Goal: Task Accomplishment & Management: Use online tool/utility

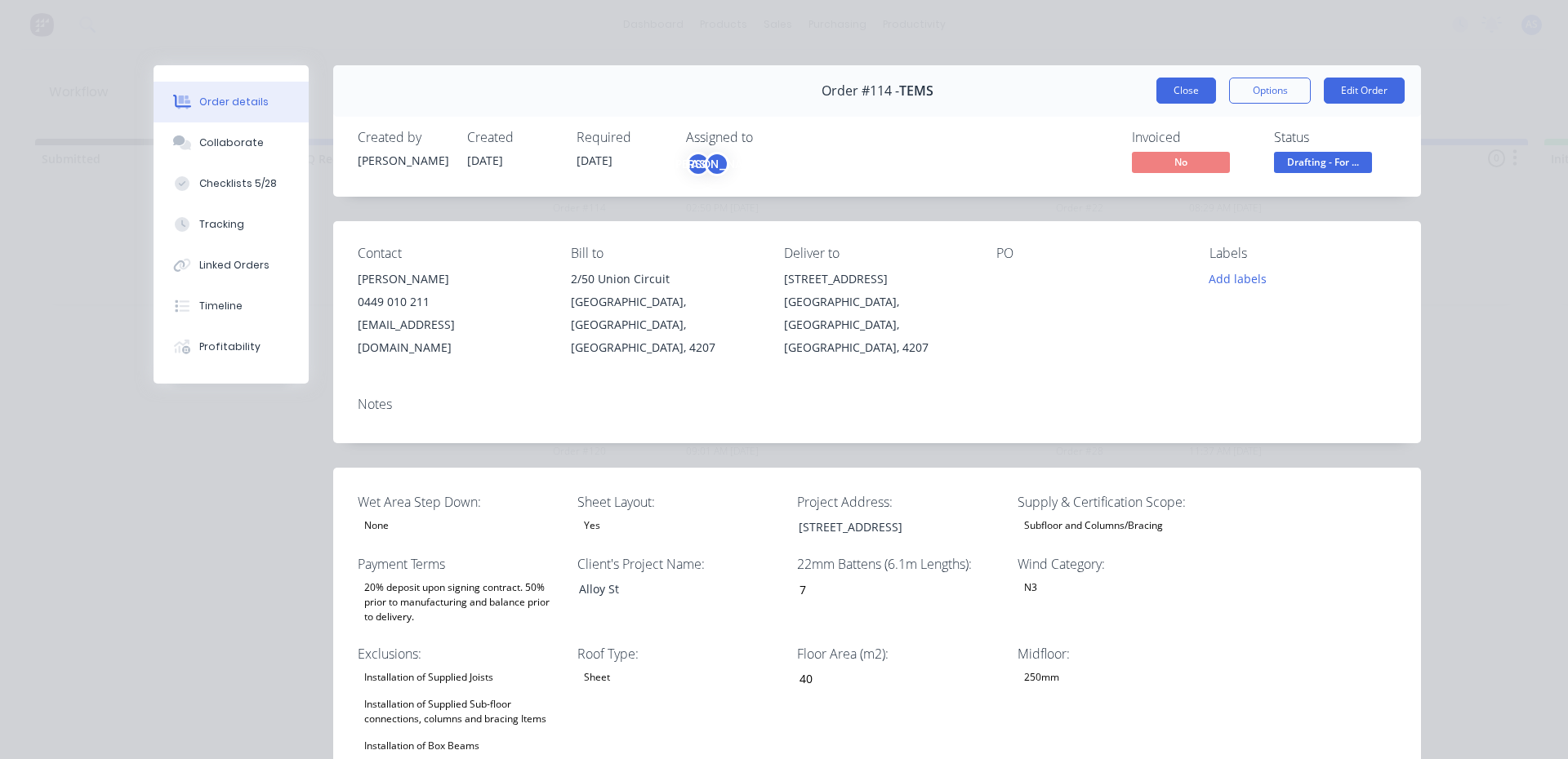
click at [1207, 89] on button "Close" at bounding box center [1186, 91] width 60 height 26
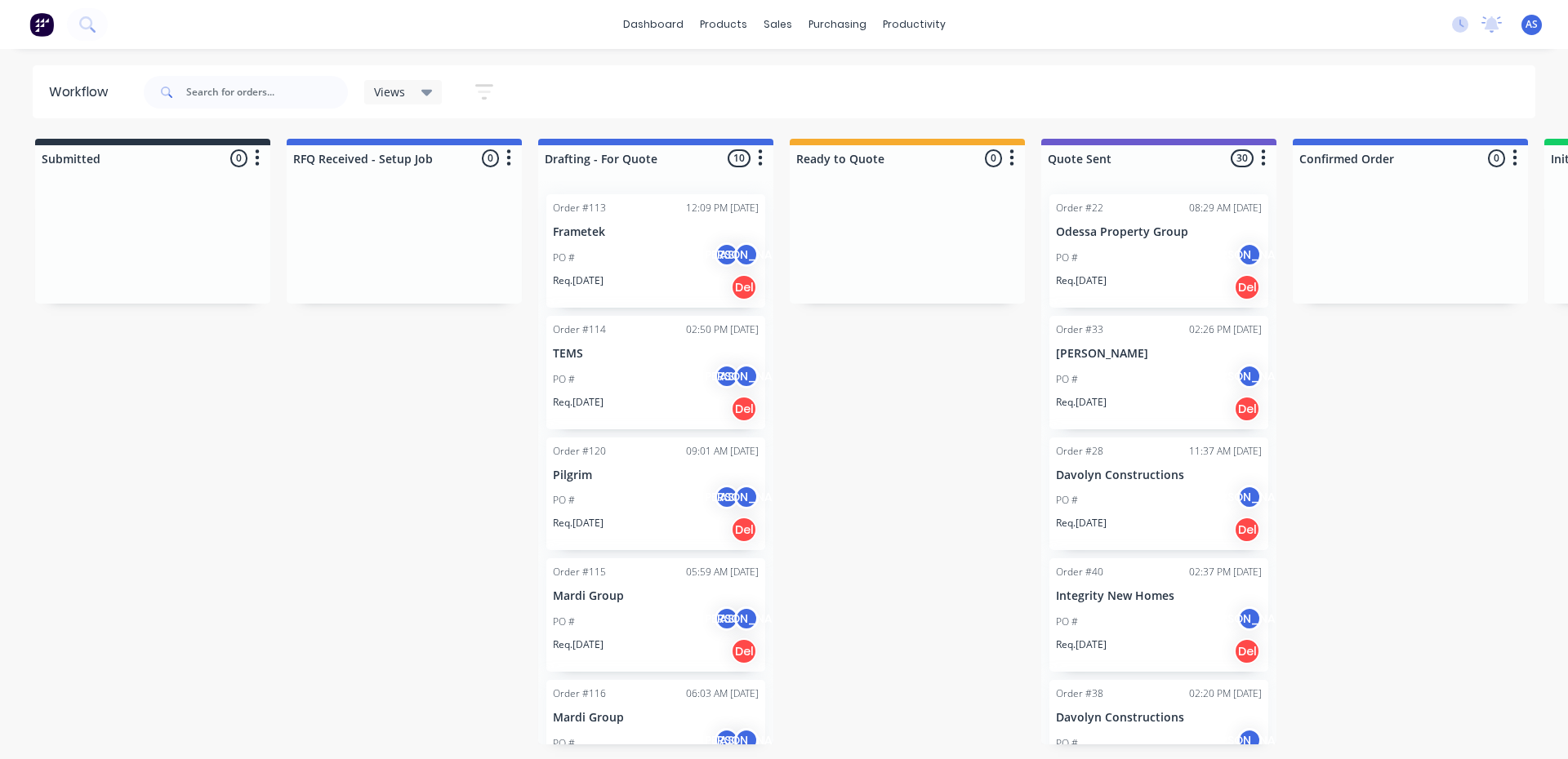
click at [631, 362] on div "Order #114 02:50 PM [DATE] TEMS PO # AS JO Req. [DATE] Del" at bounding box center [655, 372] width 219 height 113
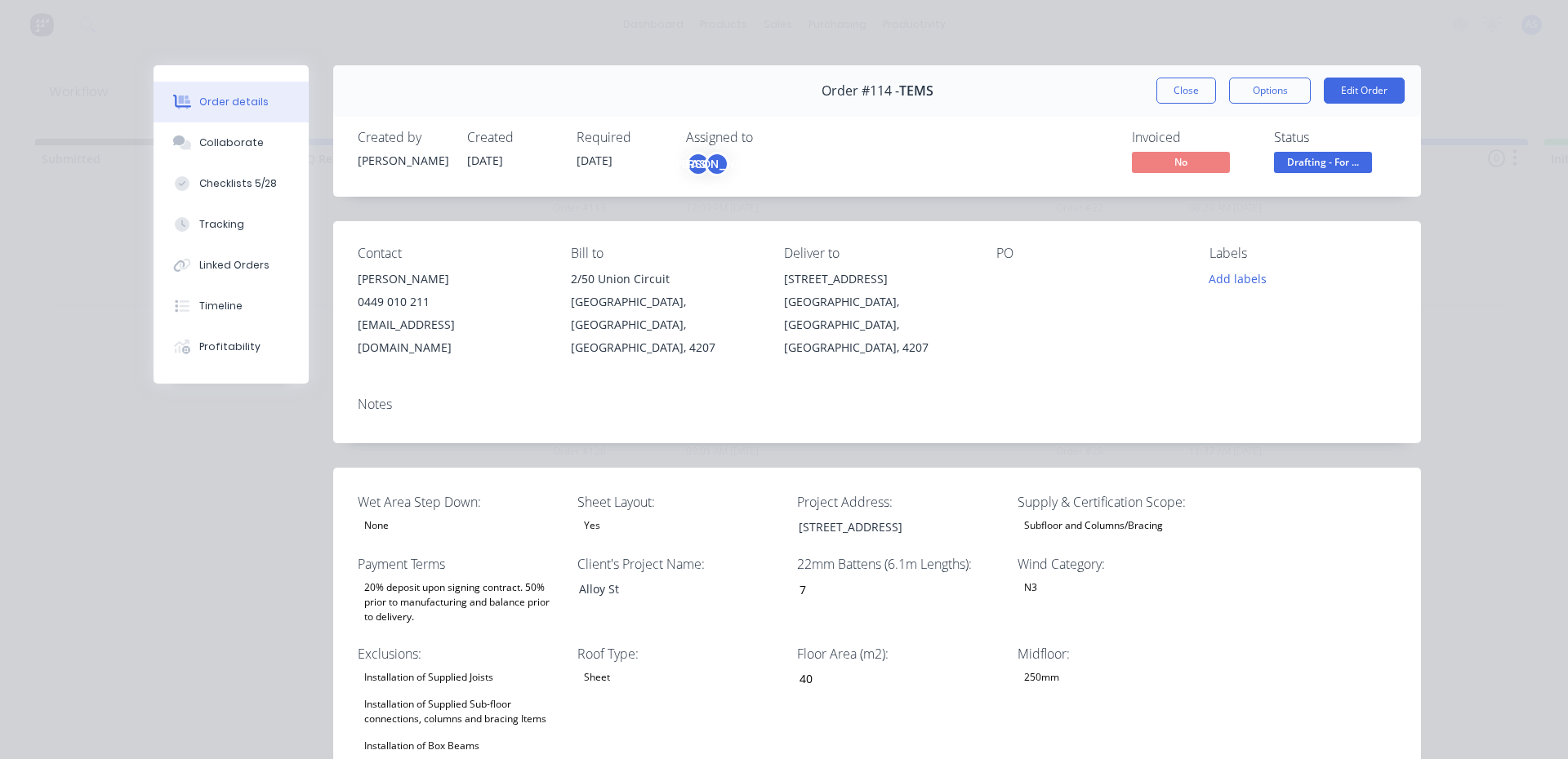
type input "7"
type input "40"
click at [1088, 492] on div "Supply & Certification Scope: Subfloor and Columns/Bracing" at bounding box center [1119, 515] width 204 height 46
click at [1099, 515] on div "Subfloor and Columns/Bracing" at bounding box center [1093, 526] width 152 height 21
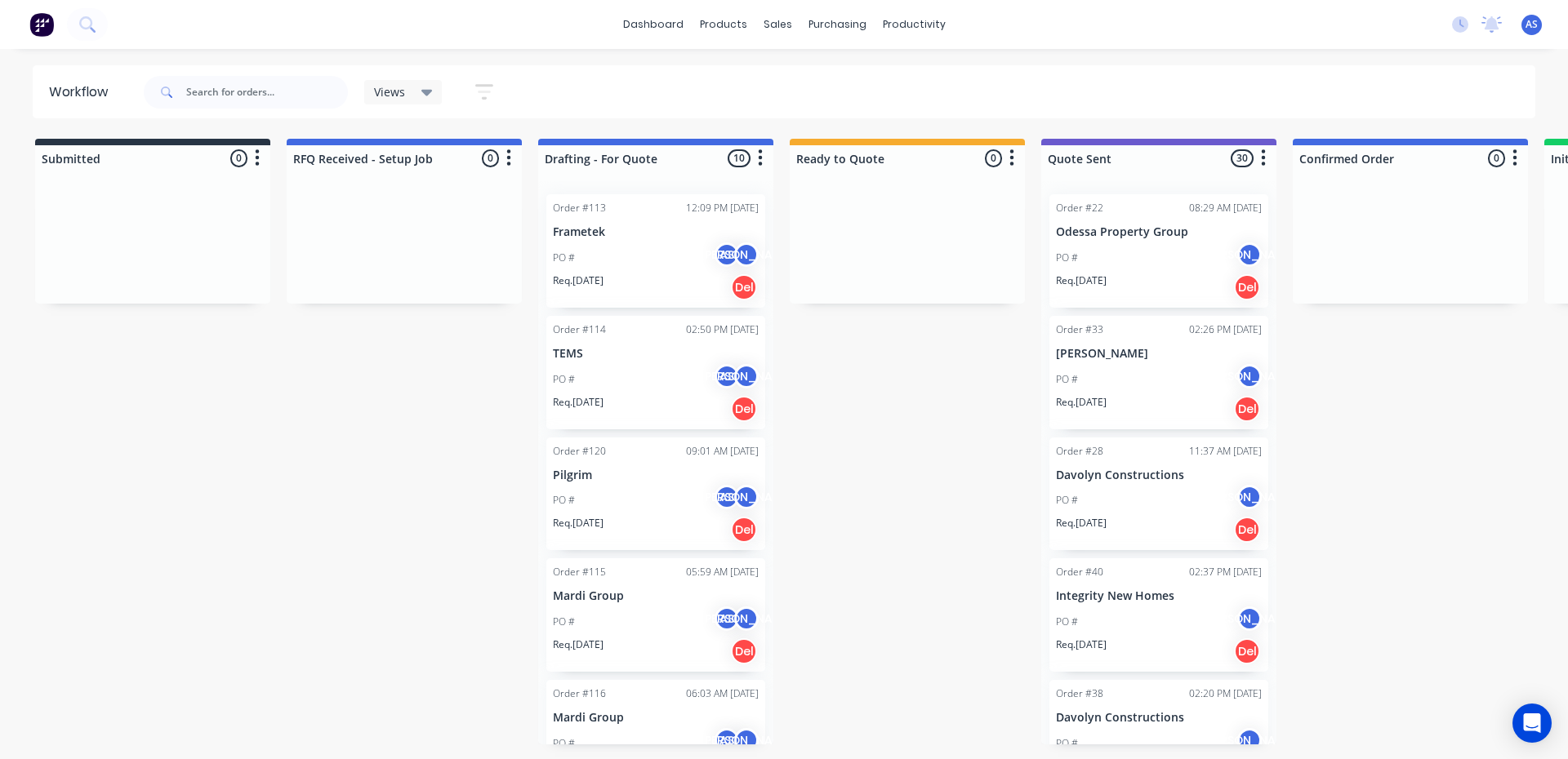
click at [616, 370] on div "PO # AS JO" at bounding box center [655, 380] width 206 height 31
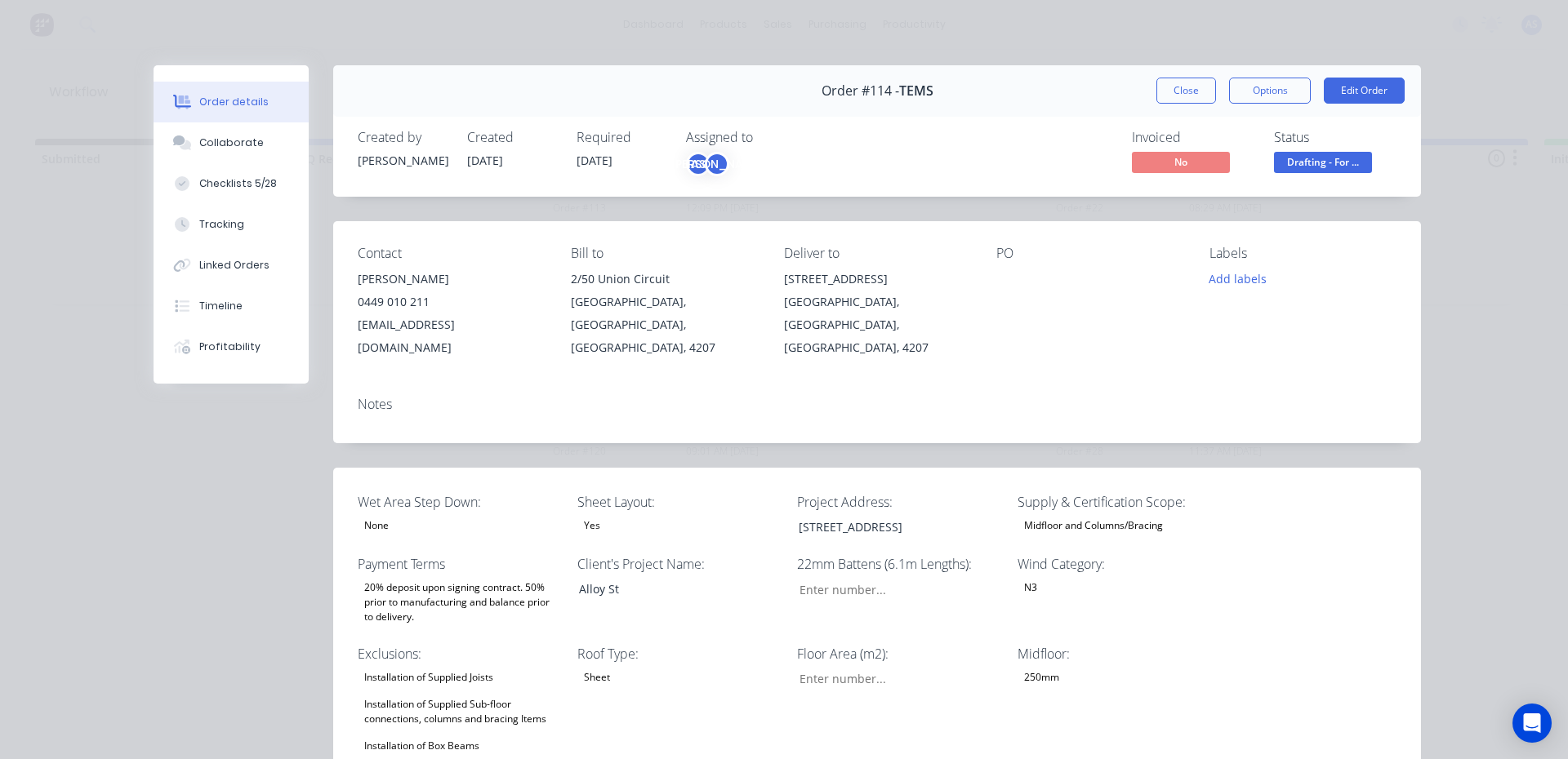
type input "7"
type input "40"
click at [1137, 515] on div "Midfloor and Columns/Bracing" at bounding box center [1093, 526] width 152 height 21
click at [1181, 84] on button "Close" at bounding box center [1186, 91] width 60 height 26
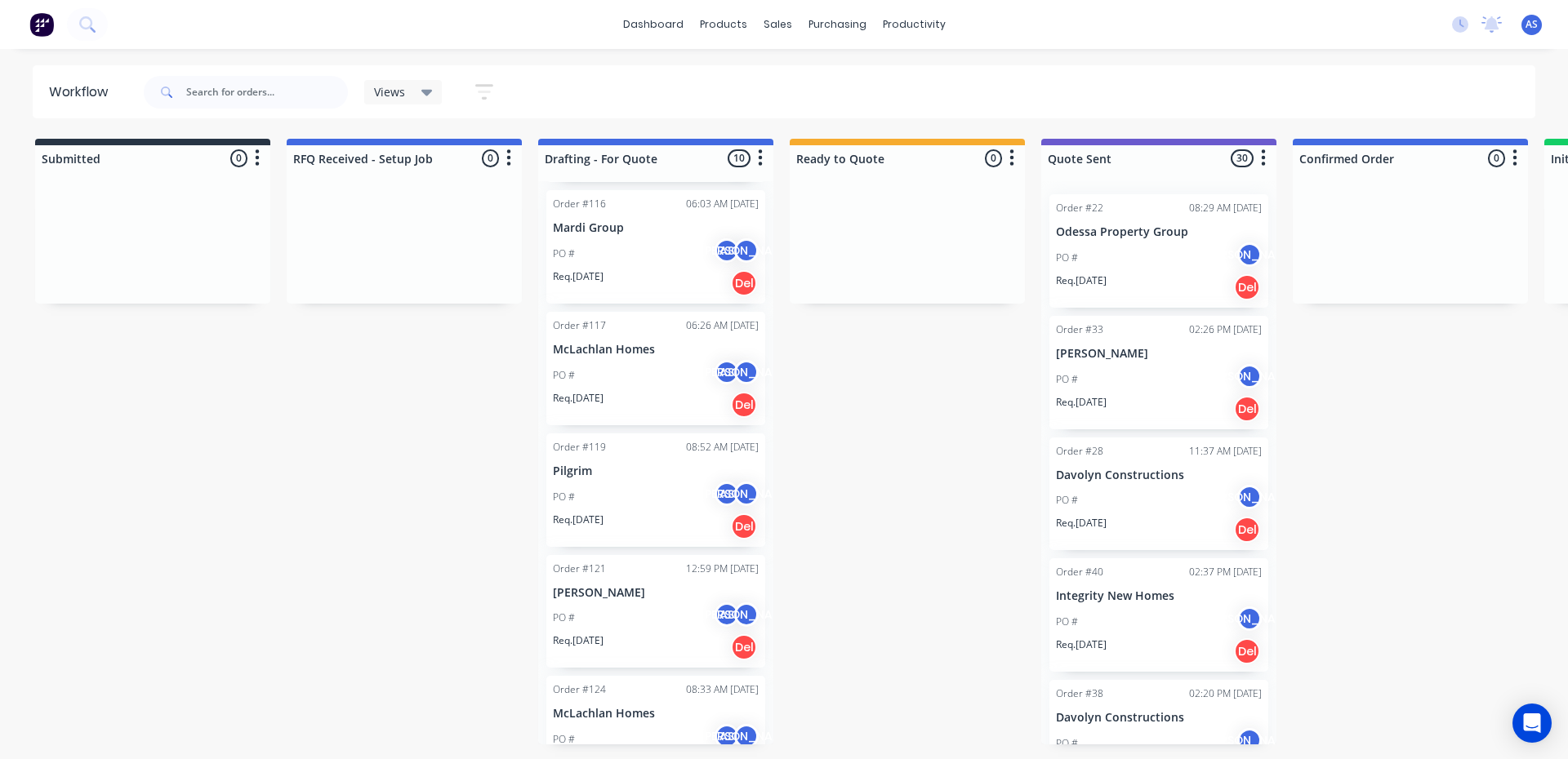
scroll to position [657, 0]
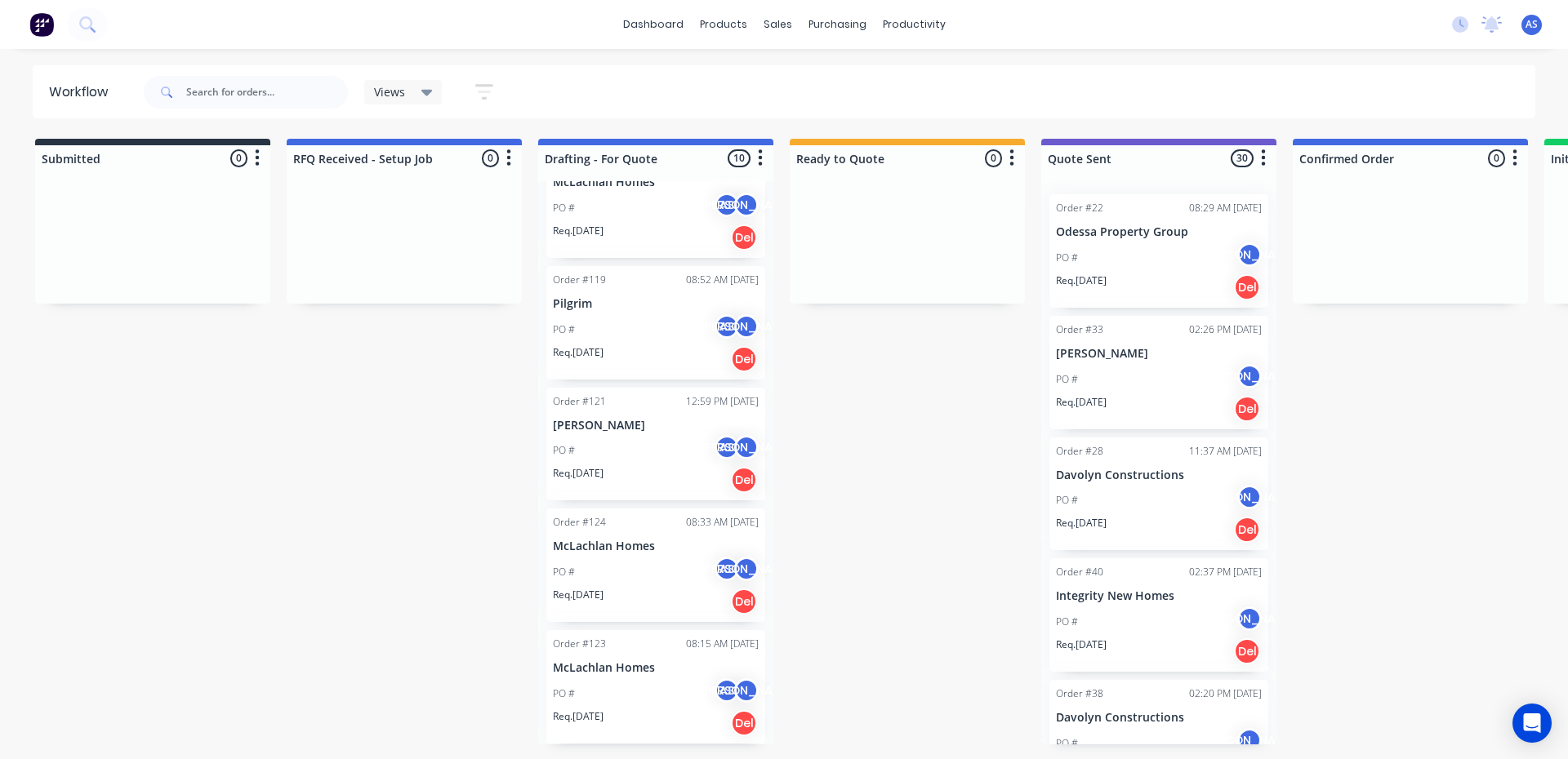
click at [617, 673] on p "McLachlan Homes" at bounding box center [655, 668] width 206 height 14
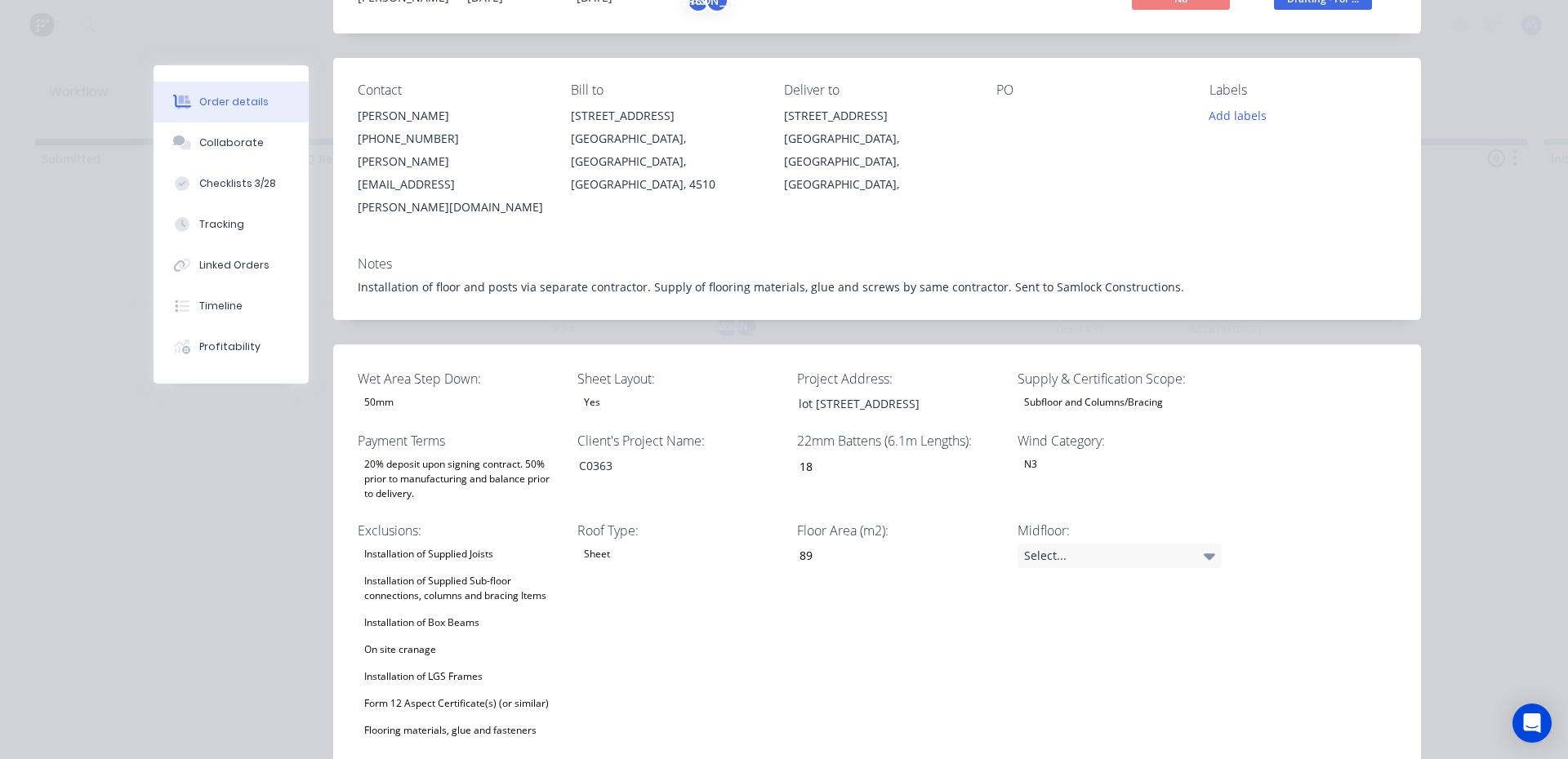
scroll to position [0, 0]
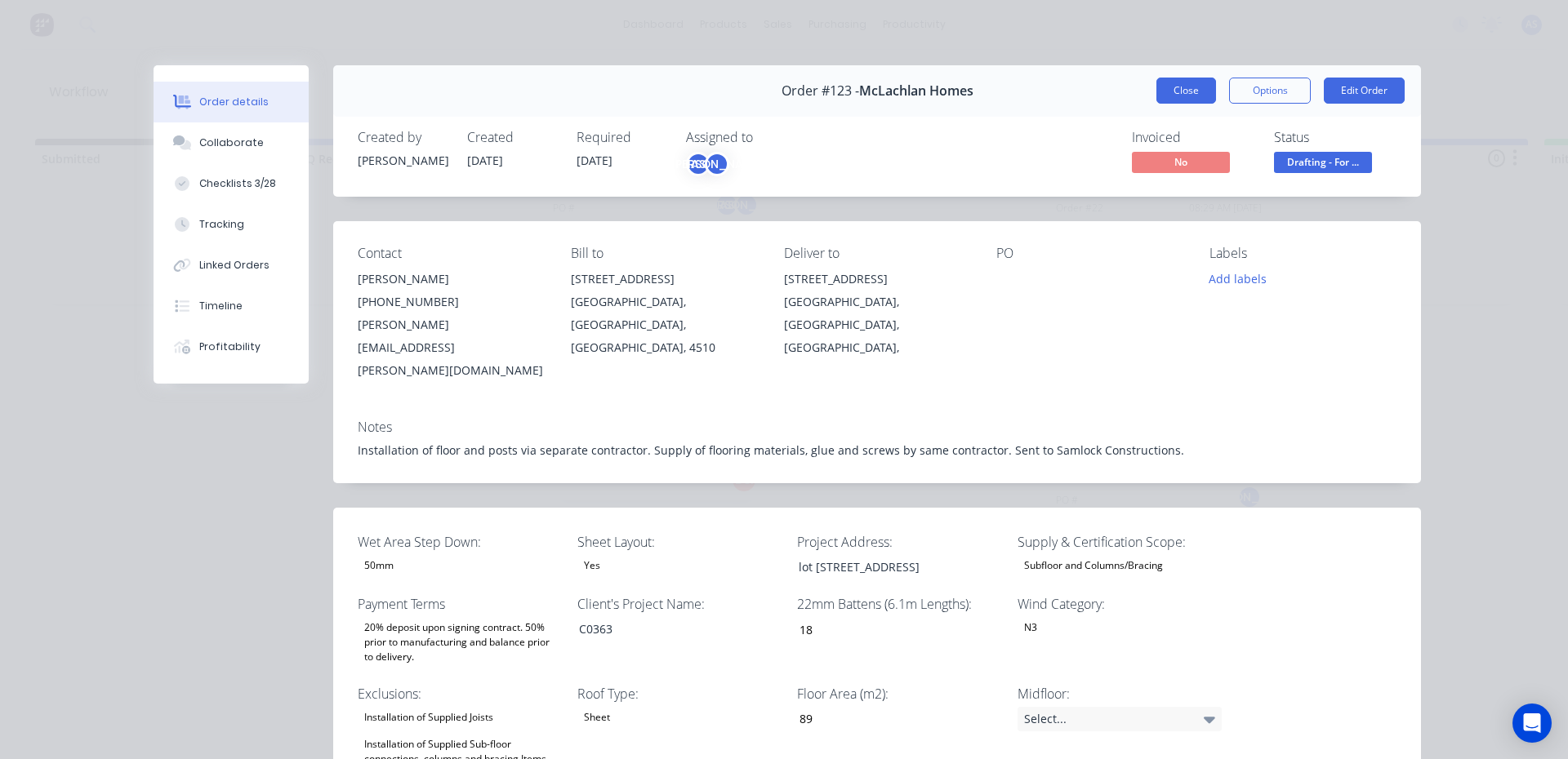
click at [1188, 88] on button "Close" at bounding box center [1186, 91] width 60 height 26
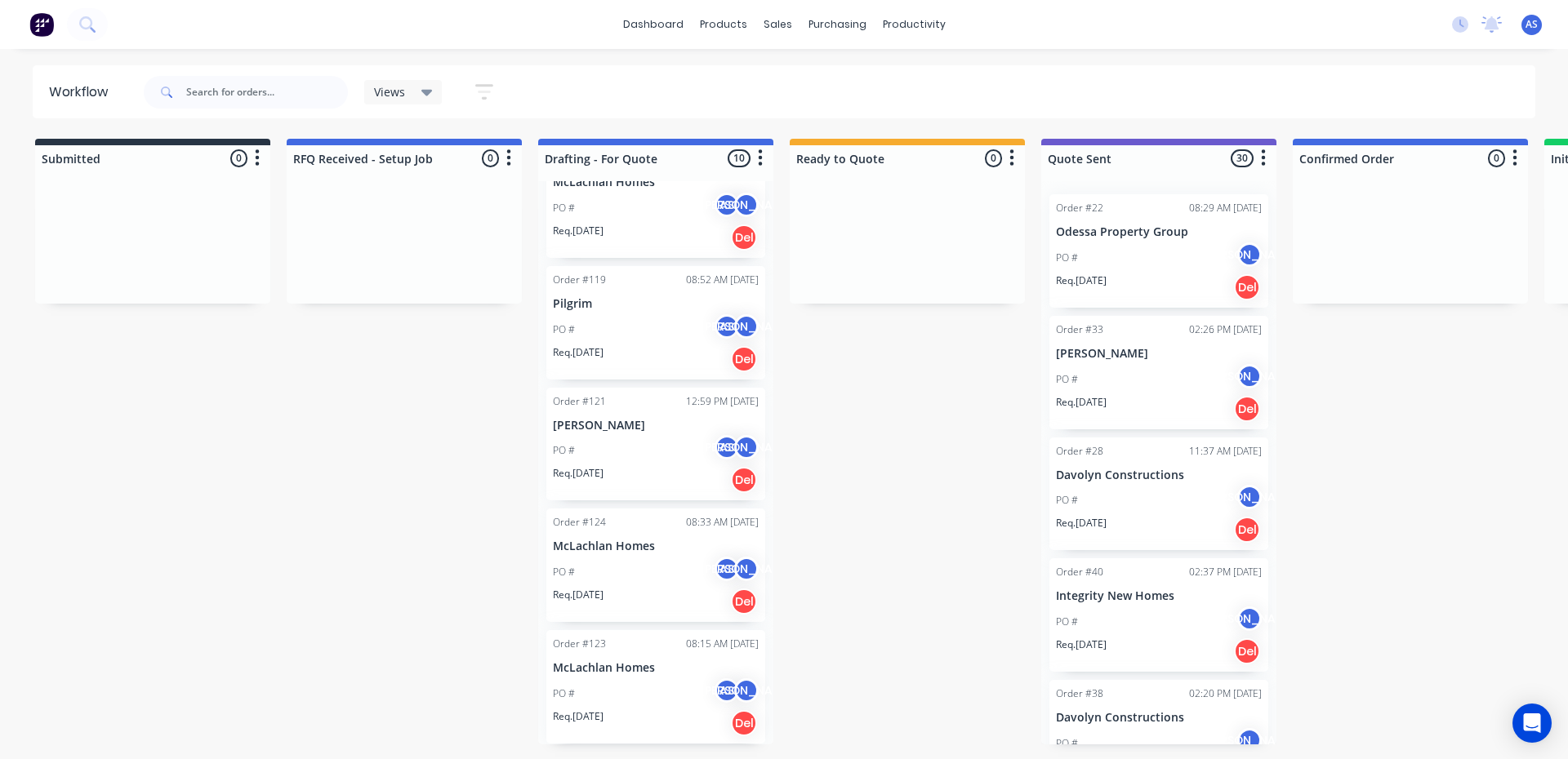
click at [630, 597] on div "Req. 30/09/25 Del" at bounding box center [655, 602] width 206 height 28
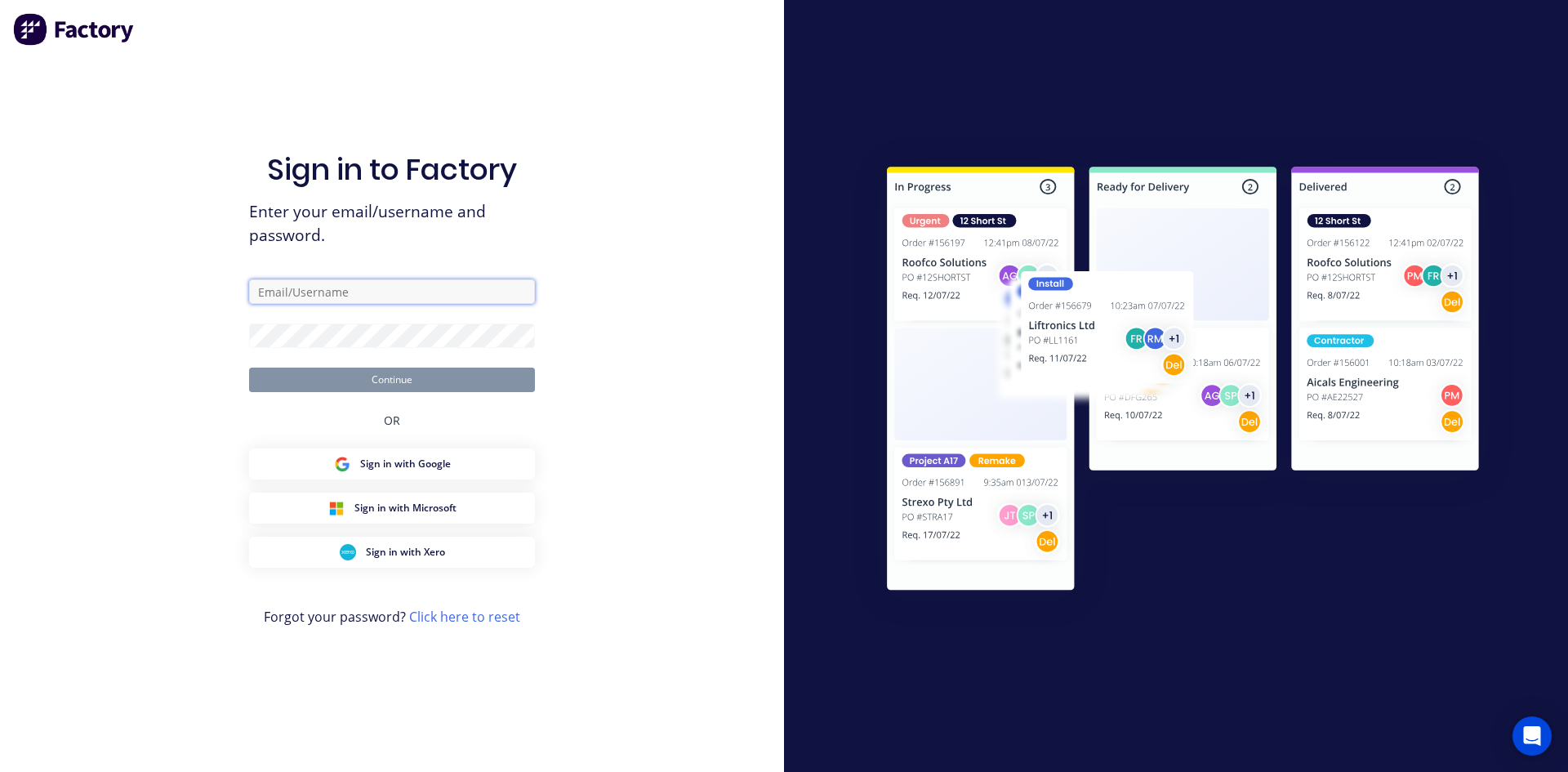
type input "support@ultraspan.au"
click at [380, 379] on button "Continue" at bounding box center [392, 380] width 286 height 25
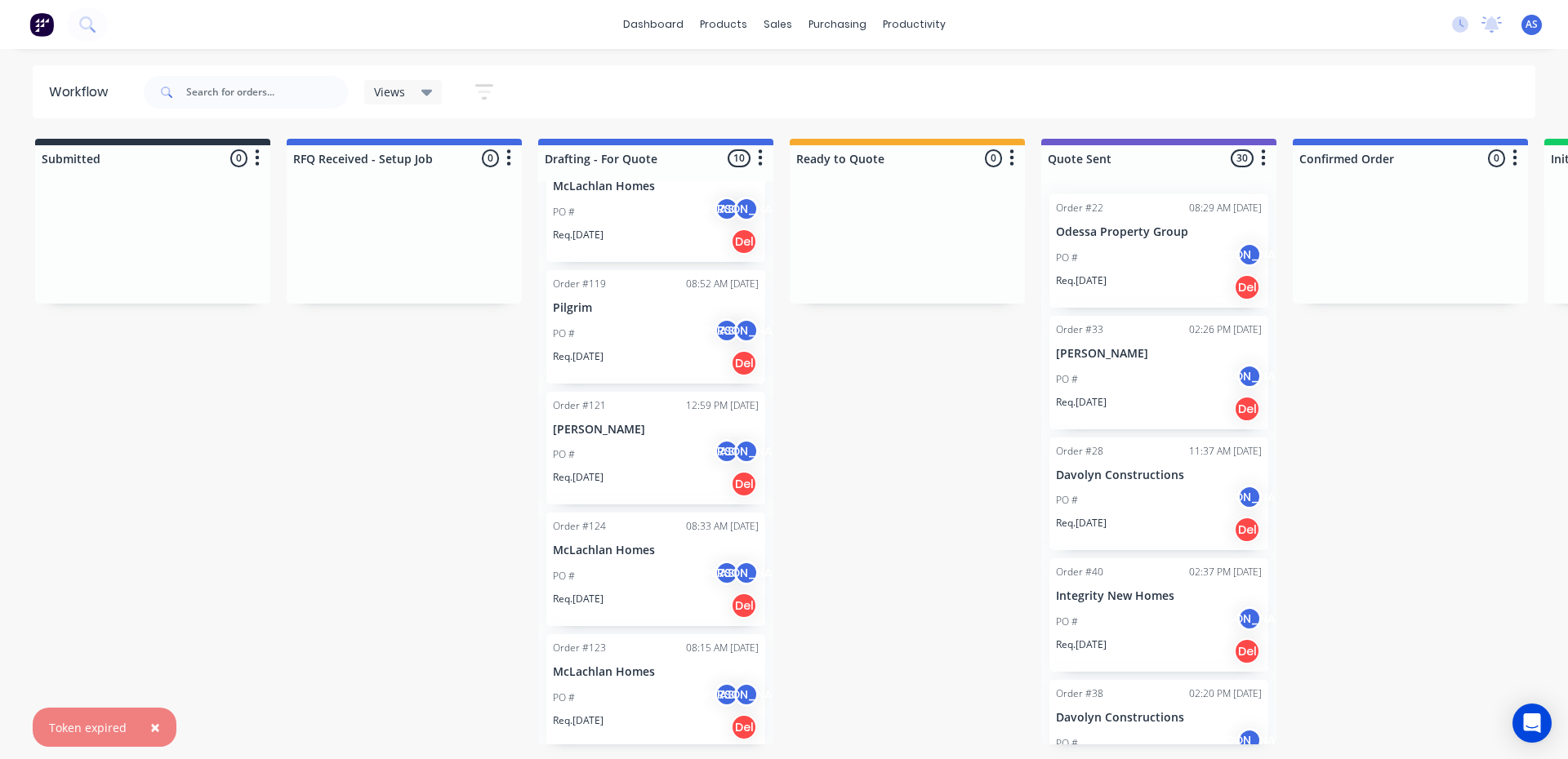
scroll to position [657, 0]
click at [638, 553] on p "McLachlan Homes" at bounding box center [655, 547] width 206 height 14
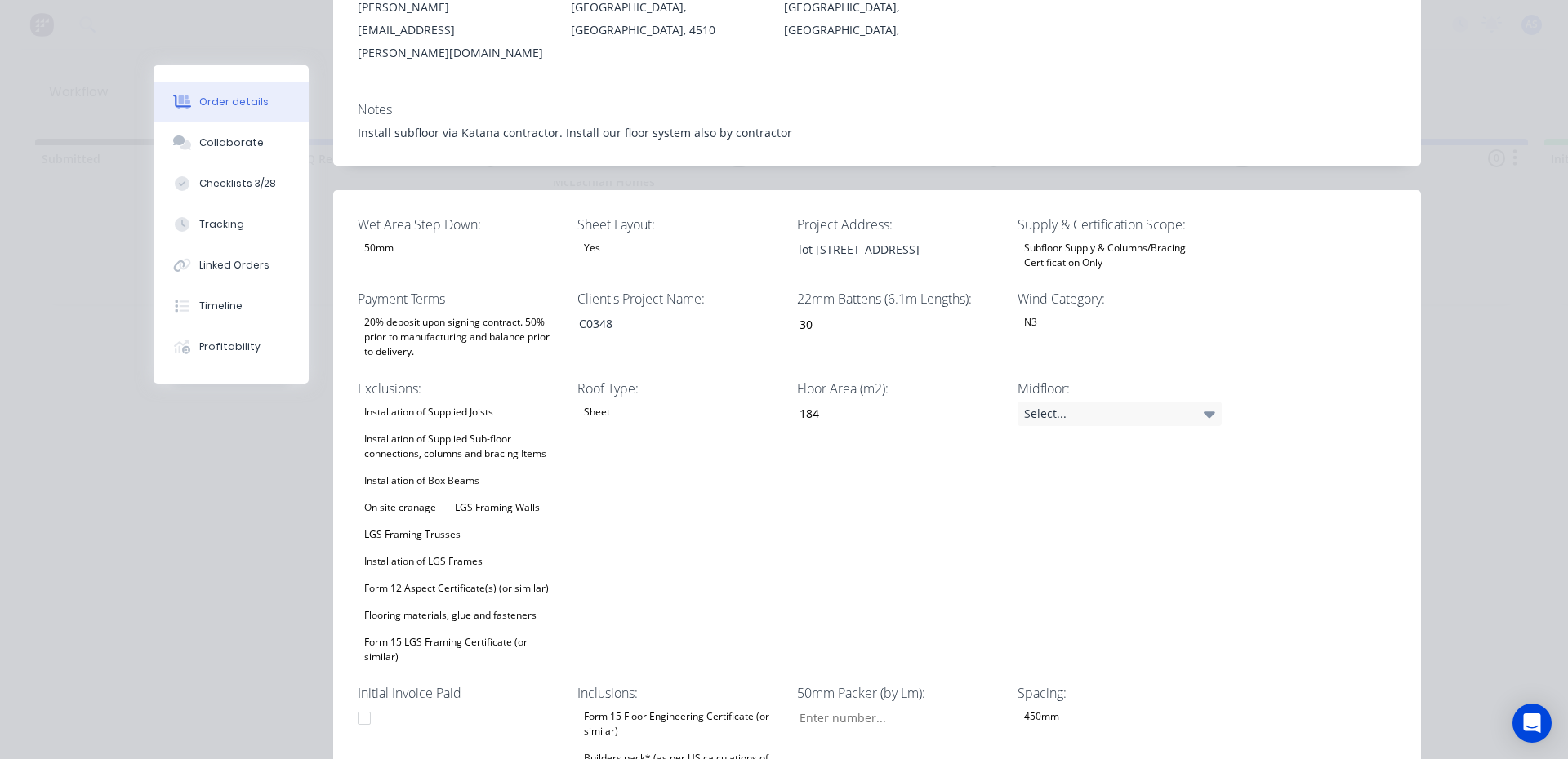
scroll to position [327, 0]
